Goal: Transaction & Acquisition: Purchase product/service

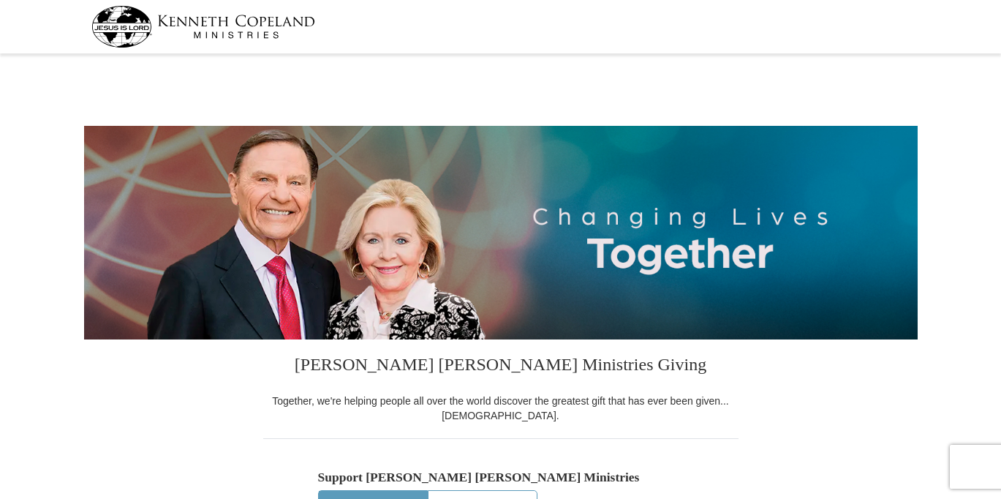
select select "SC"
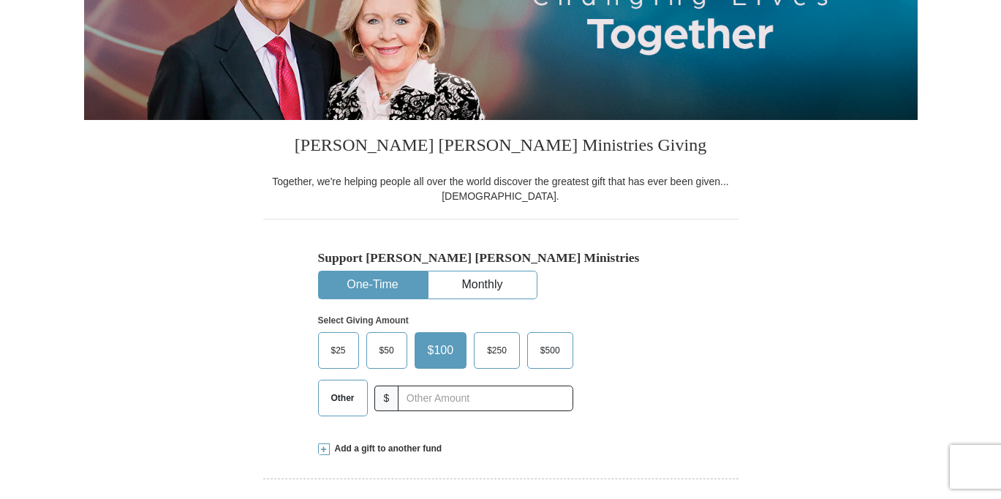
click at [389, 348] on span "$50" at bounding box center [386, 350] width 29 height 22
click at [0, 0] on input "$50" at bounding box center [0, 0] width 0 height 0
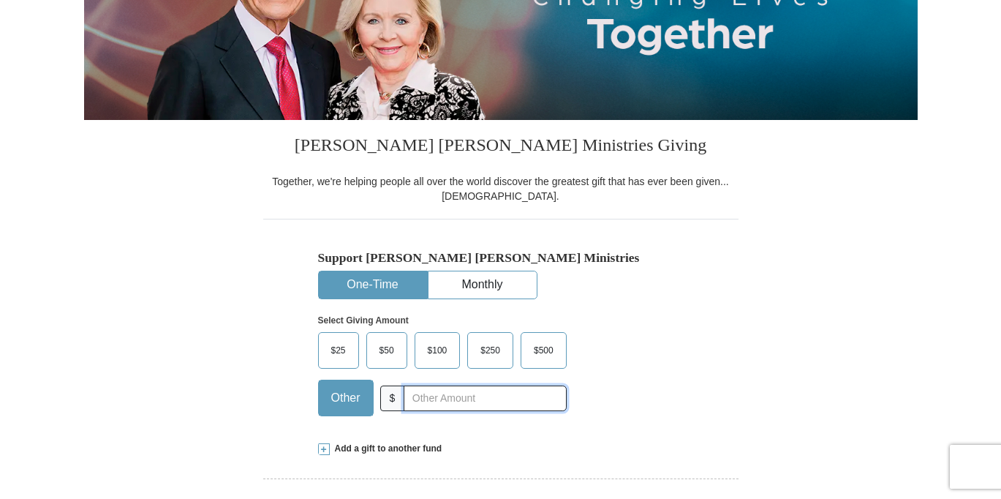
click at [430, 395] on input "text" at bounding box center [484, 398] width 162 height 26
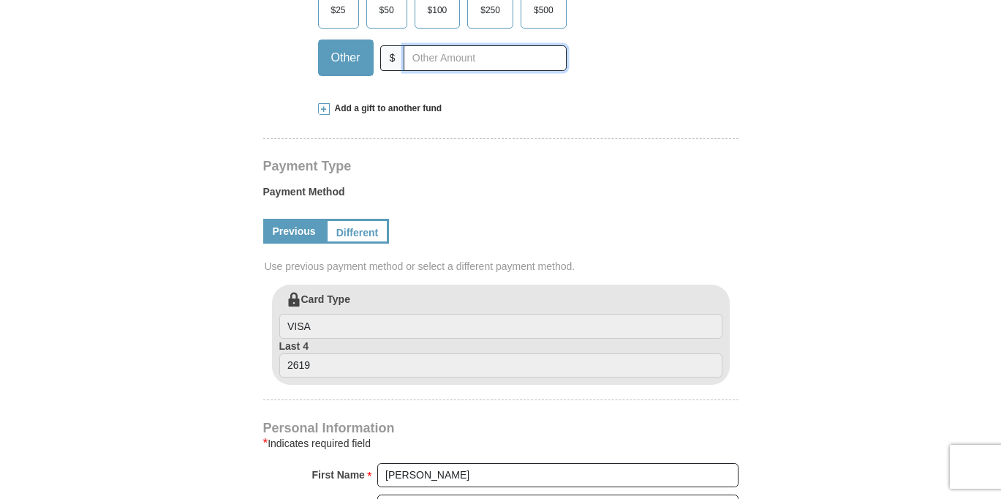
scroll to position [585, 0]
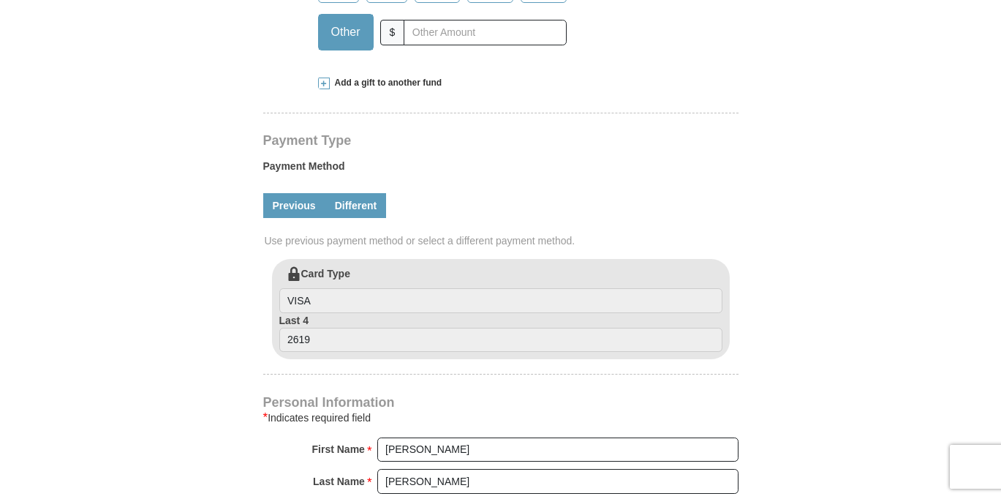
click at [362, 204] on link "Different" at bounding box center [355, 205] width 61 height 25
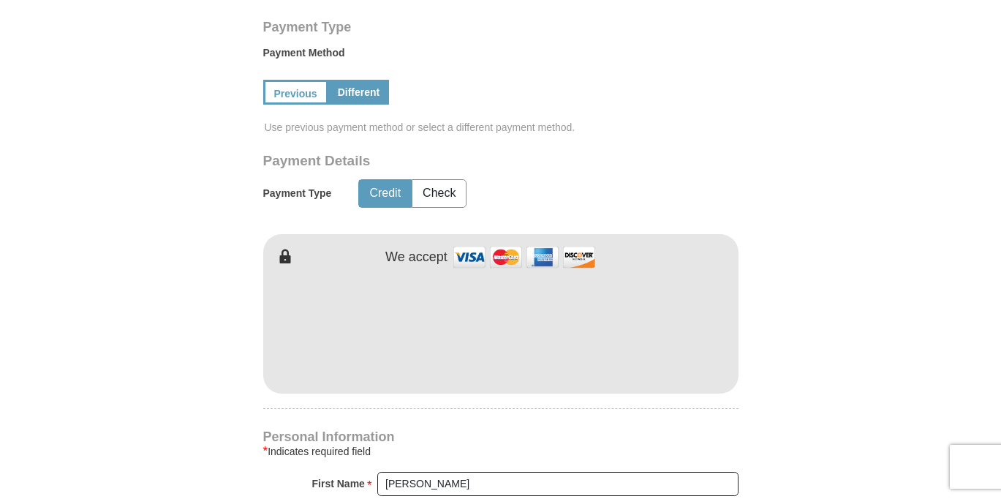
scroll to position [731, 0]
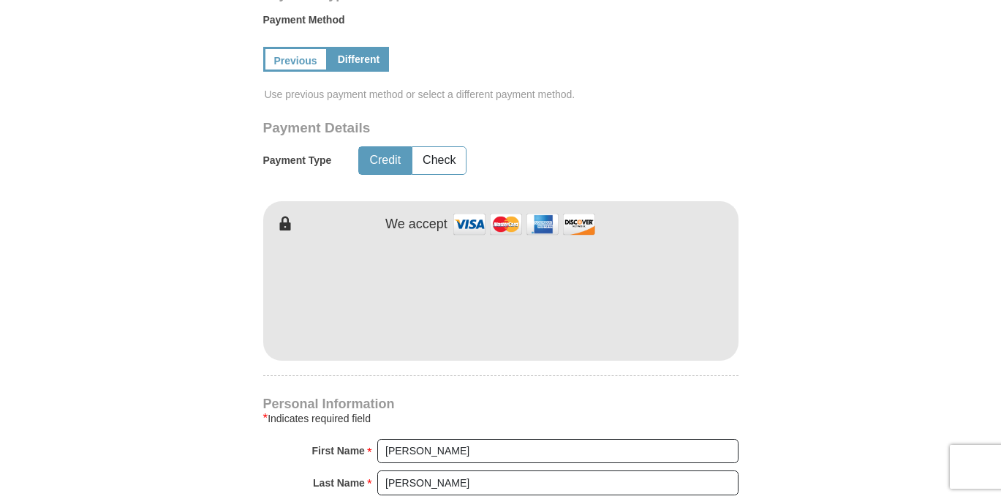
click at [777, 389] on form "[PERSON_NAME] [PERSON_NAME] Ministries Giving Together, we're helping people al…" at bounding box center [500, 189] width 833 height 1722
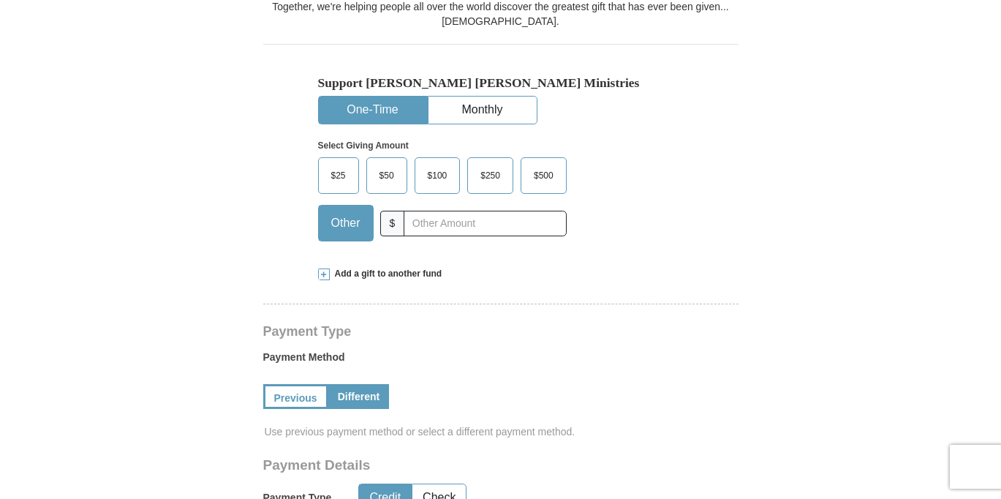
scroll to position [365, 0]
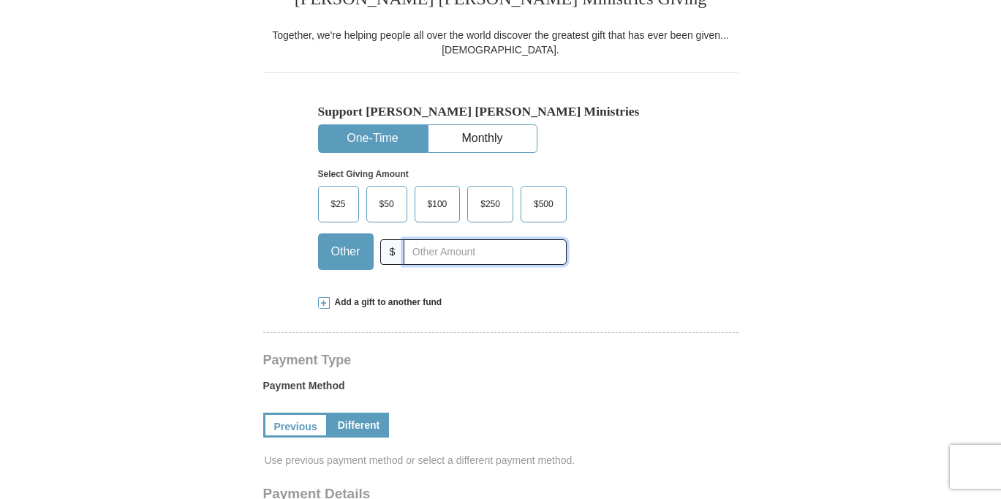
click at [428, 255] on input "text" at bounding box center [484, 252] width 162 height 26
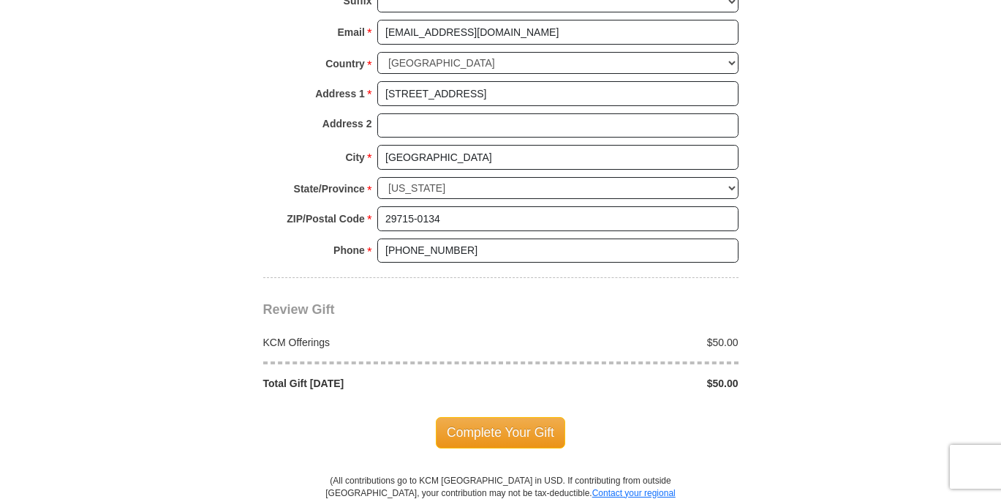
scroll to position [1316, 0]
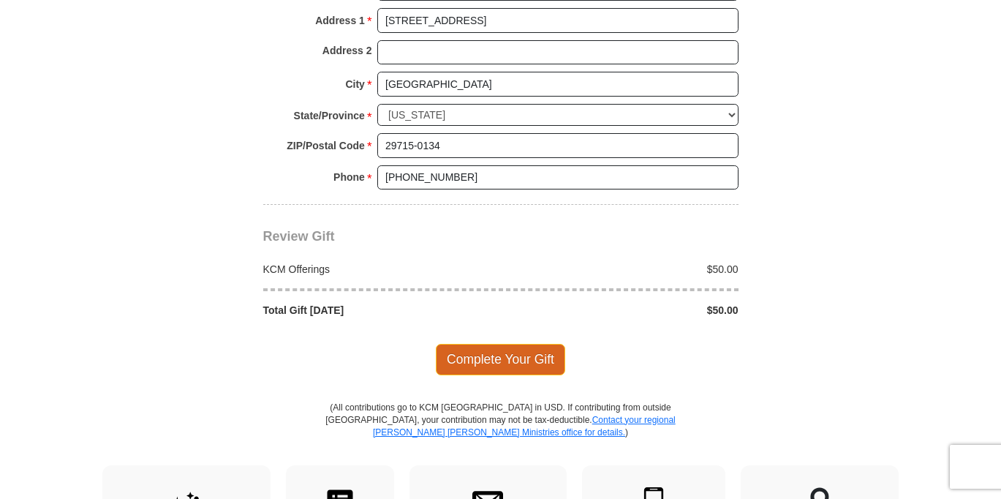
type input "50"
click at [500, 356] on span "Complete Your Gift" at bounding box center [500, 359] width 129 height 31
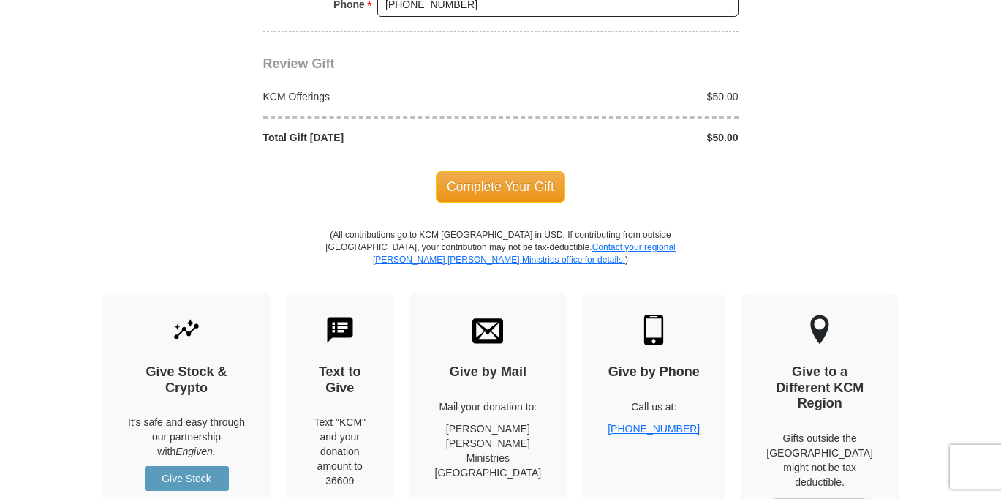
scroll to position [1568, 0]
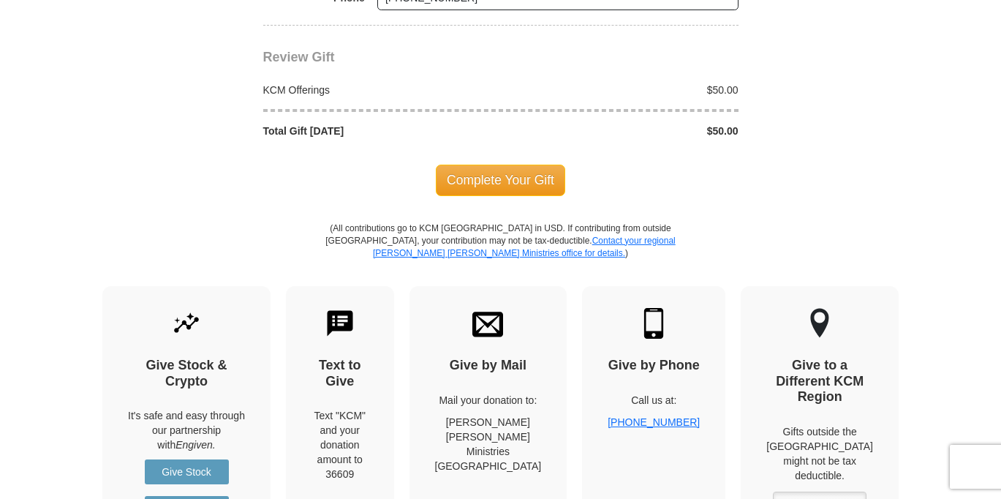
click at [516, 174] on span "Complete Your Gift" at bounding box center [500, 179] width 129 height 31
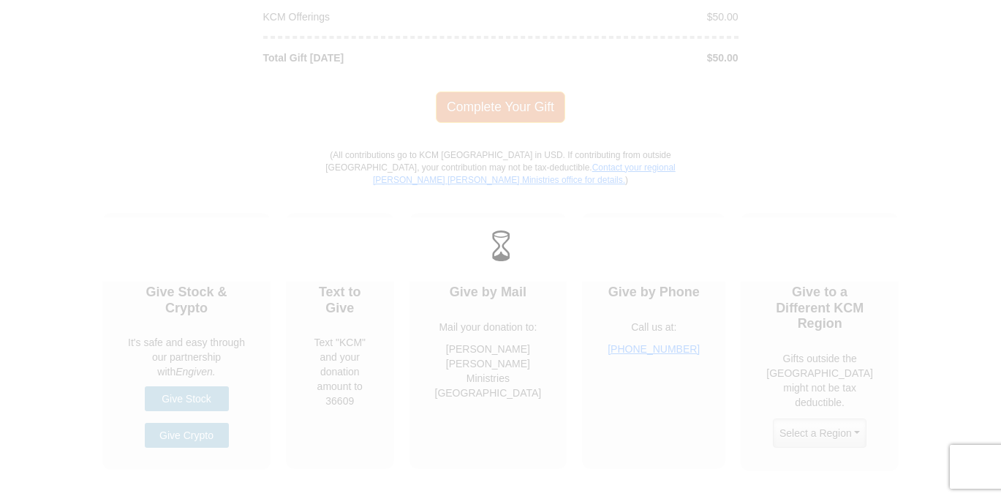
scroll to position [1495, 0]
